Goal: Task Accomplishment & Management: Complete application form

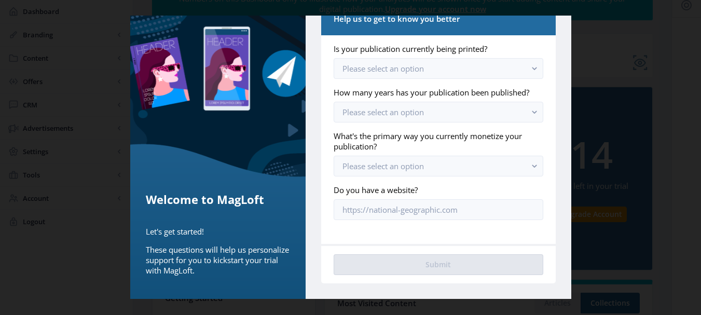
scroll to position [208, 0]
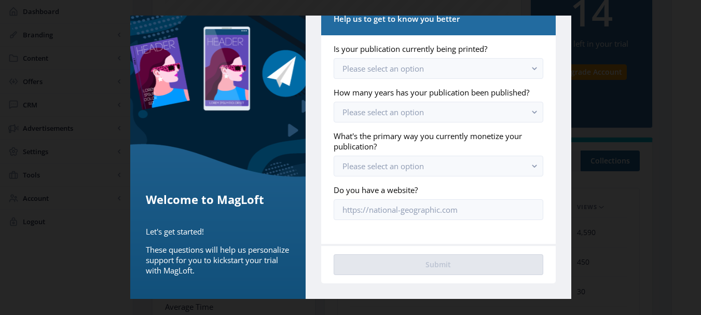
click at [616, 218] on div at bounding box center [350, 157] width 701 height 315
click at [419, 63] on span "Please select an option" at bounding box center [382, 68] width 81 height 10
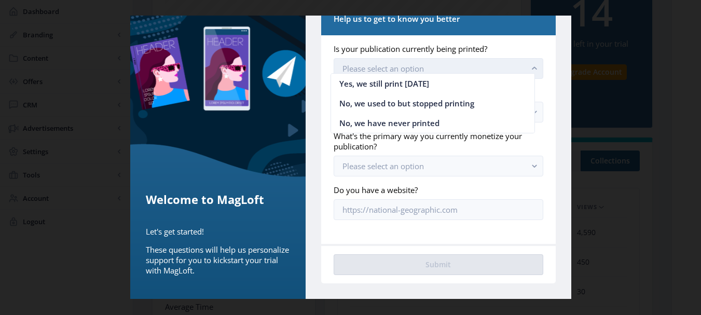
scroll to position [0, 0]
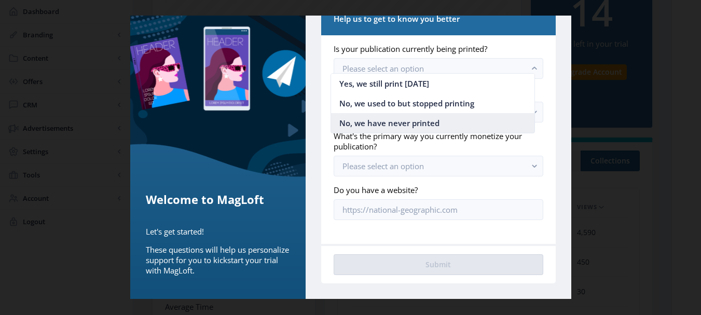
click at [398, 130] on nb-option "No, we have never printed" at bounding box center [433, 123] width 204 height 20
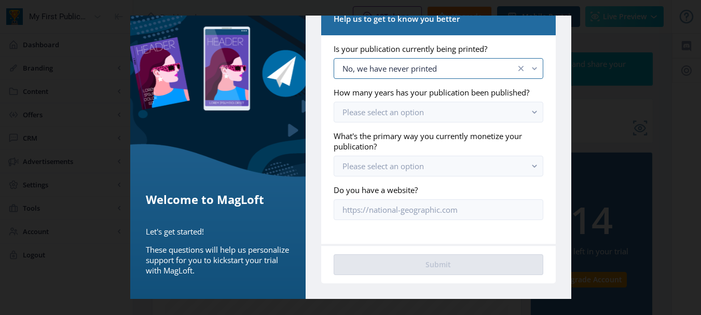
scroll to position [208, 0]
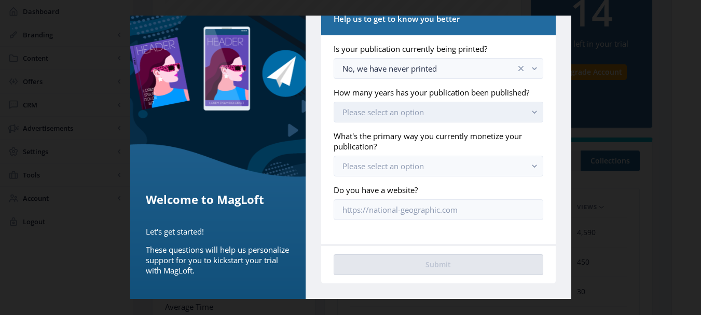
click at [393, 121] on button "Please select an option" at bounding box center [438, 112] width 209 height 21
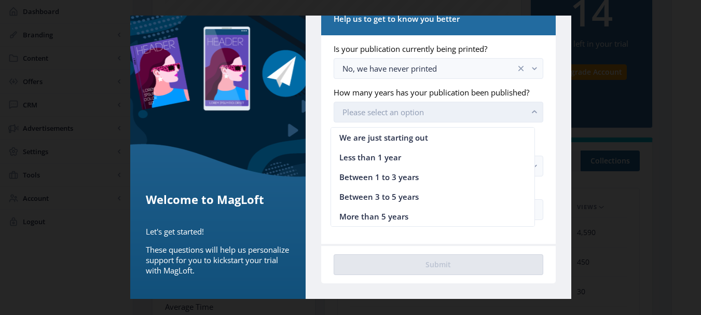
scroll to position [0, 0]
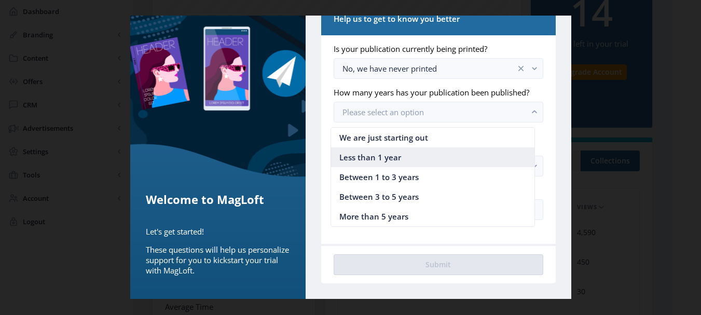
click at [389, 150] on nb-option "Less than 1 year" at bounding box center [433, 157] width 204 height 20
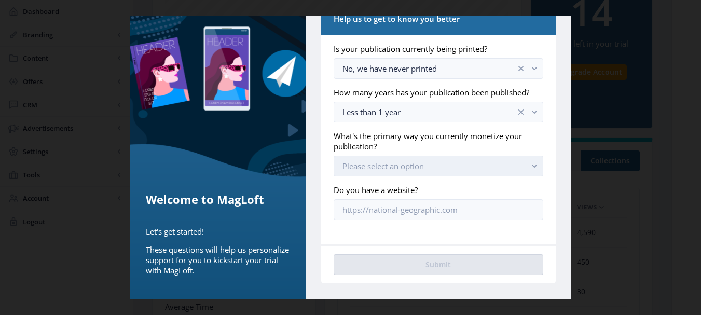
click at [390, 165] on span "Please select an option" at bounding box center [382, 166] width 81 height 10
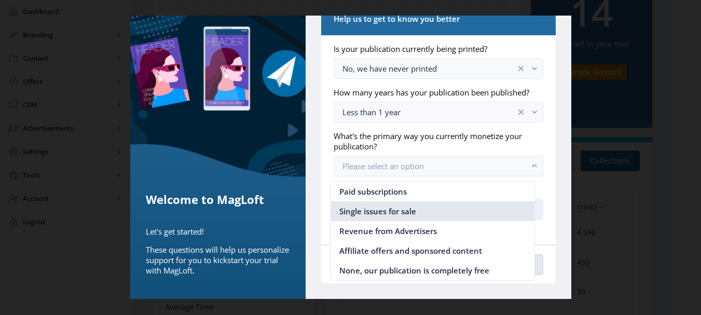
click at [391, 210] on span "Single issues for sale" at bounding box center [377, 211] width 77 height 12
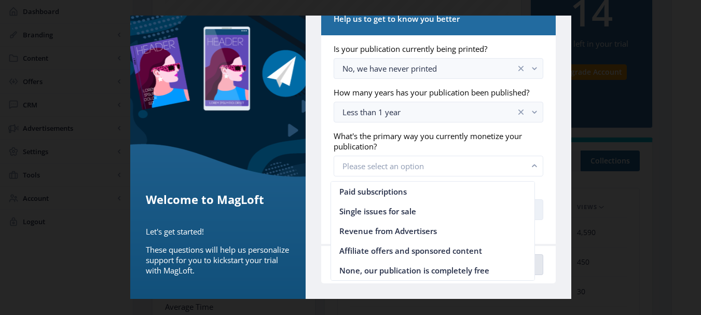
scroll to position [208, 0]
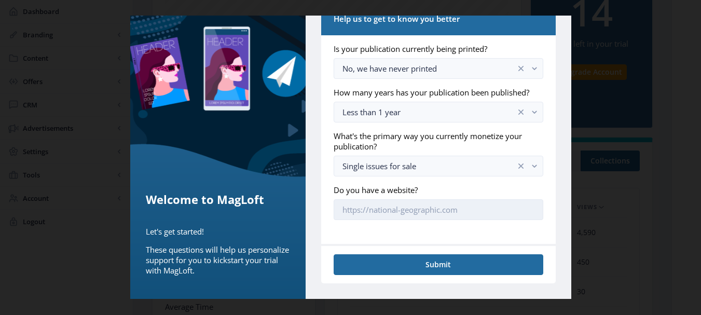
click at [386, 206] on input "Do you have a website?" at bounding box center [438, 209] width 209 height 21
paste input "[URL][DOMAIN_NAME]"
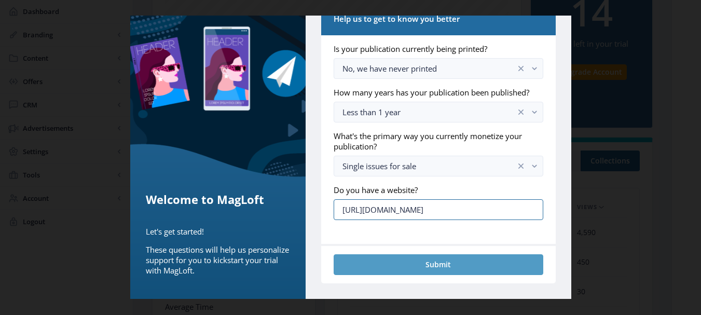
type input "[URL][DOMAIN_NAME]"
click at [435, 267] on button "Submit" at bounding box center [438, 264] width 209 height 21
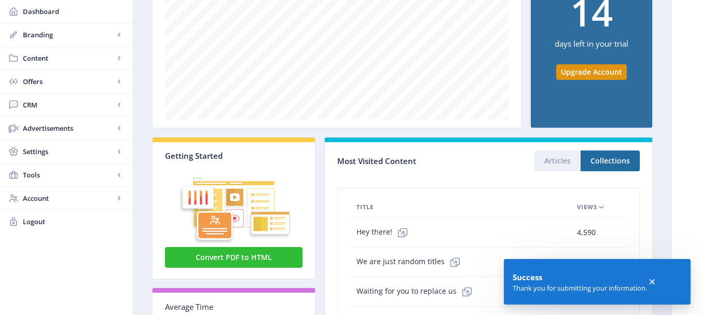
click at [652, 279] on icon at bounding box center [652, 282] width 10 height 10
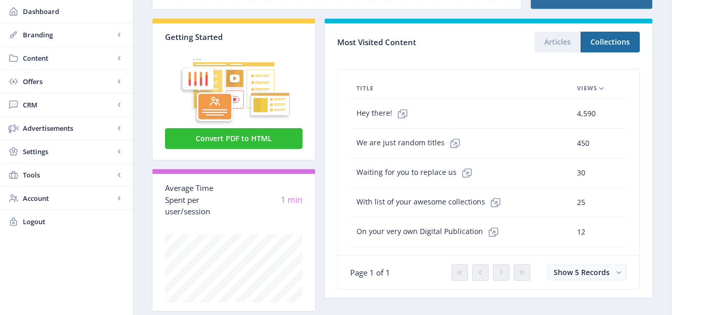
scroll to position [352, 0]
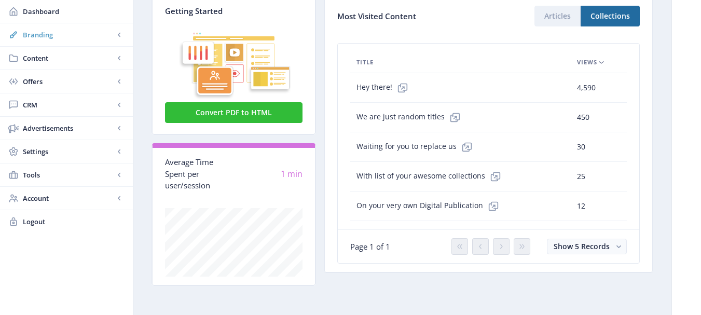
click at [61, 39] on span "Branding" at bounding box center [68, 35] width 91 height 10
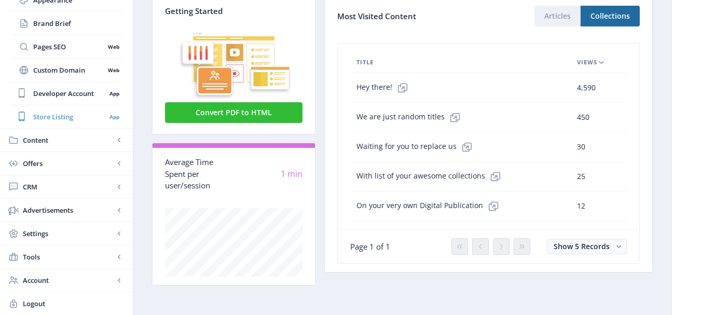
click at [48, 121] on span "Store Listing" at bounding box center [69, 117] width 73 height 10
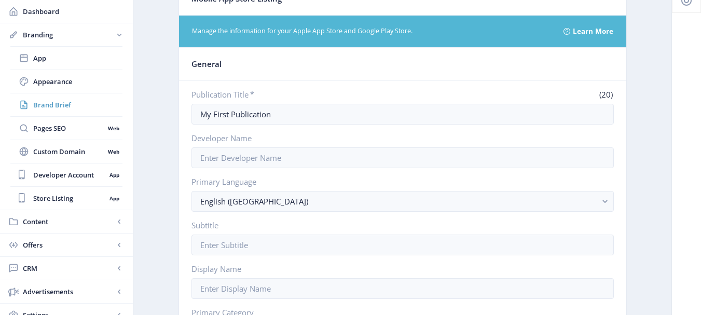
scroll to position [52, 0]
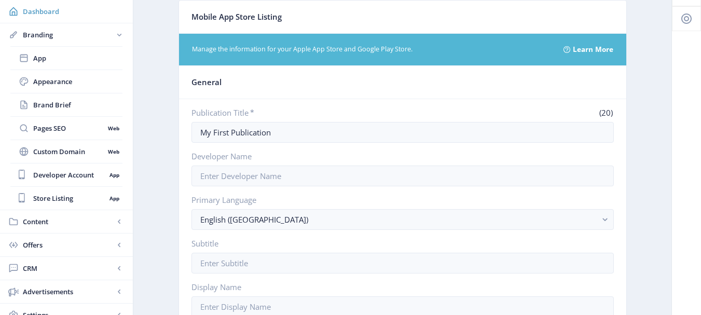
click at [30, 17] on link "Dashboard" at bounding box center [66, 11] width 133 height 23
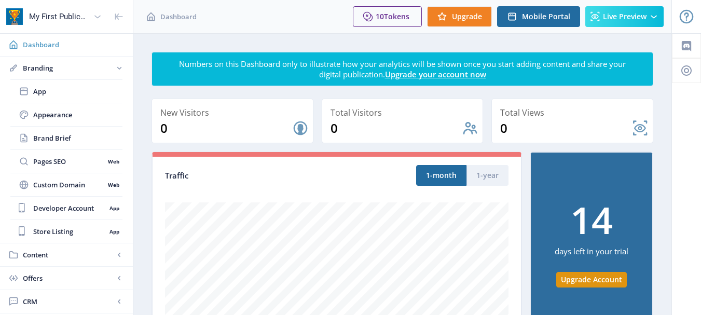
click at [32, 44] on span "Dashboard" at bounding box center [74, 44] width 102 height 10
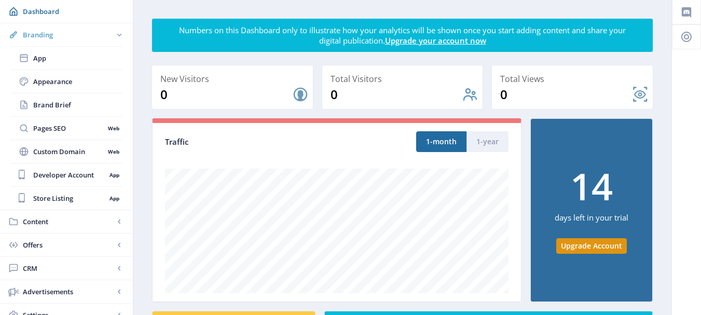
scroll to position [52, 0]
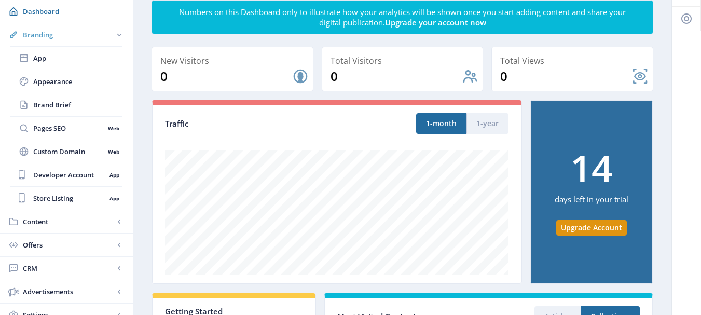
drag, startPoint x: 139, startPoint y: 139, endPoint x: 123, endPoint y: 34, distance: 106.4
click at [123, 34] on rect at bounding box center [119, 35] width 10 height 10
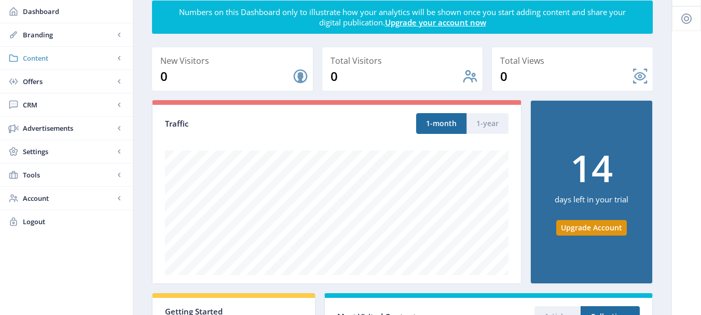
click at [72, 59] on span "Content" at bounding box center [68, 58] width 91 height 10
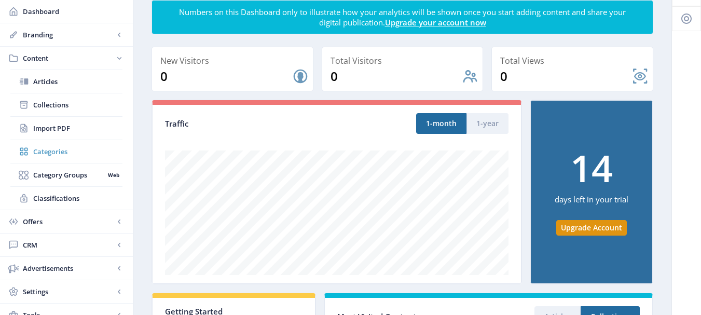
click at [65, 148] on span "Categories" at bounding box center [77, 151] width 89 height 10
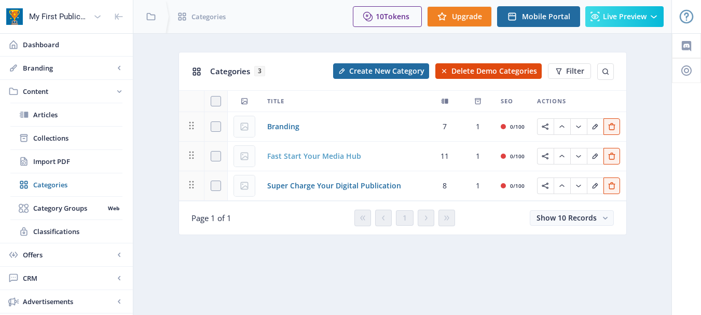
click at [291, 158] on span "Fast Start Your Media Hub" at bounding box center [314, 156] width 94 height 12
